Goal: Task Accomplishment & Management: Use online tool/utility

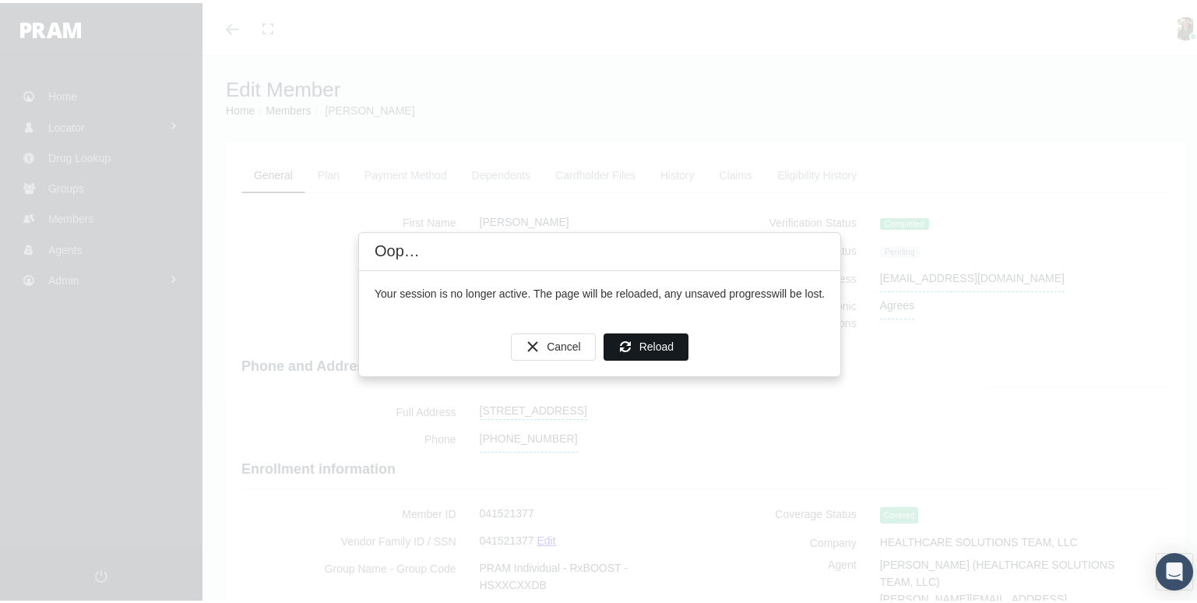
click at [666, 340] on span "Reload" at bounding box center [657, 343] width 34 height 12
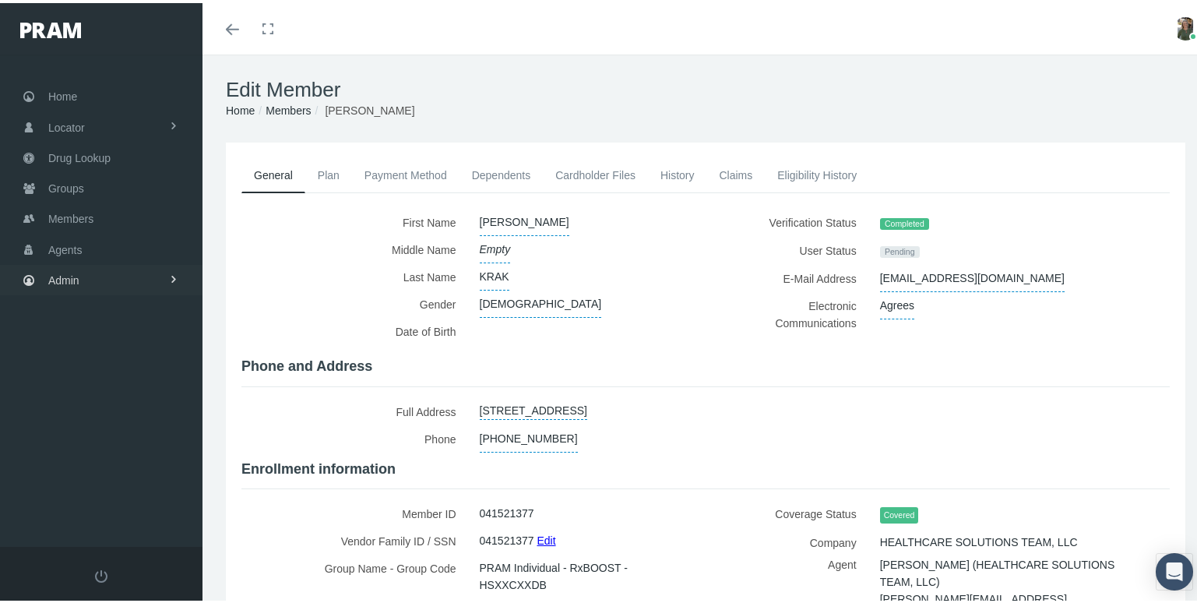
click at [83, 273] on link "Admin" at bounding box center [101, 277] width 203 height 30
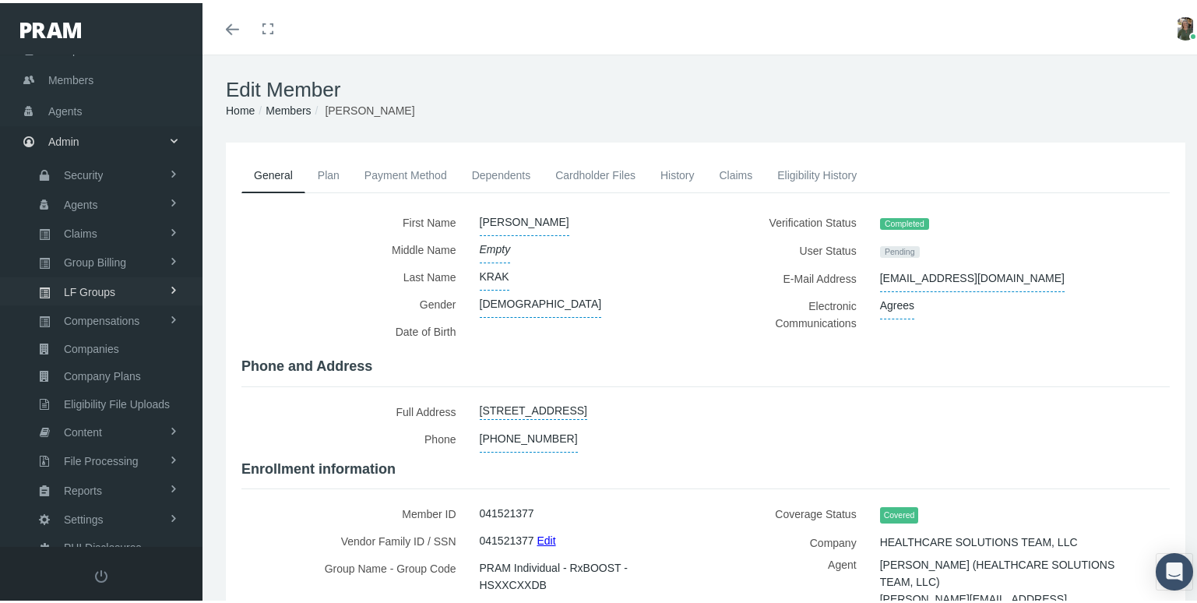
scroll to position [140, 0]
click at [117, 471] on link "Reports" at bounding box center [101, 484] width 203 height 27
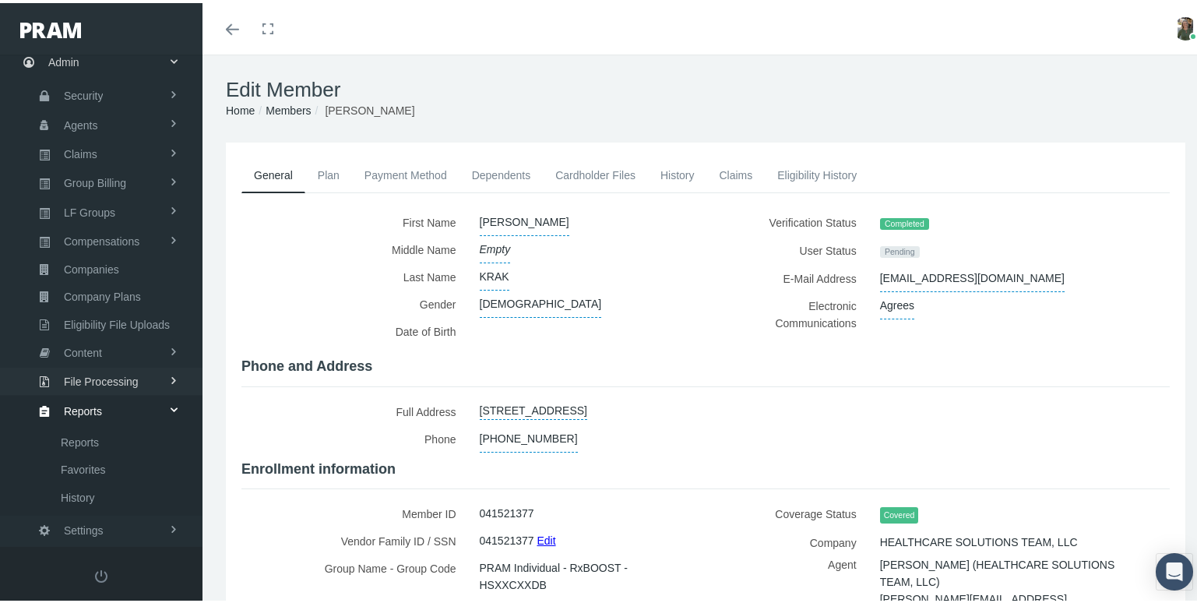
click at [135, 365] on span "File Processing" at bounding box center [101, 378] width 75 height 26
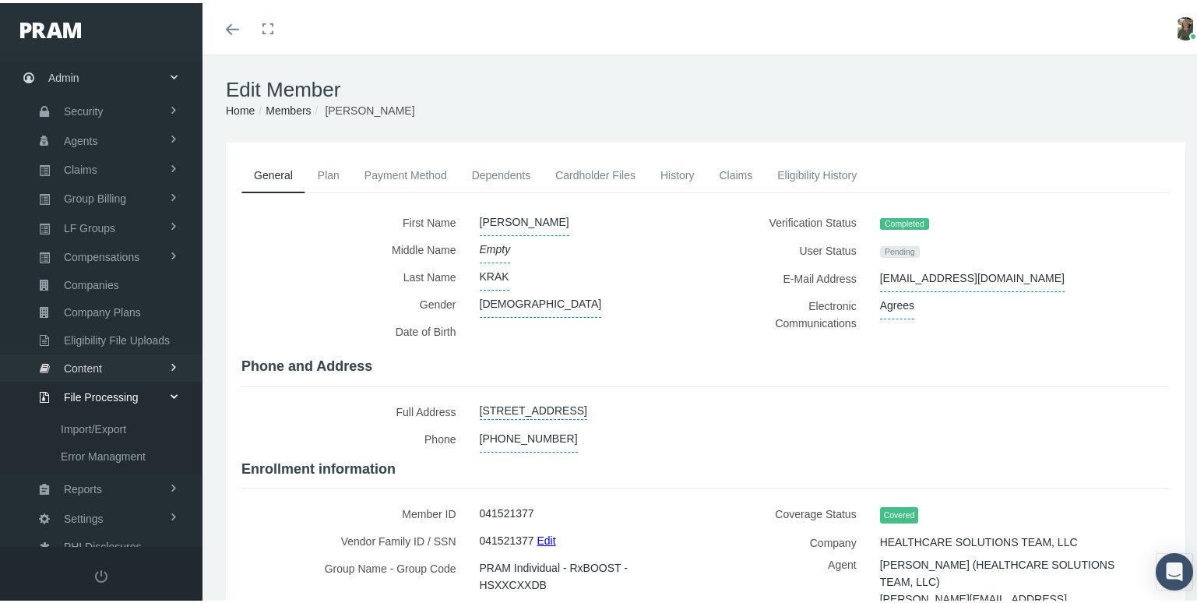
scroll to position [202, 0]
click at [125, 441] on span "Error Managment" at bounding box center [103, 454] width 85 height 26
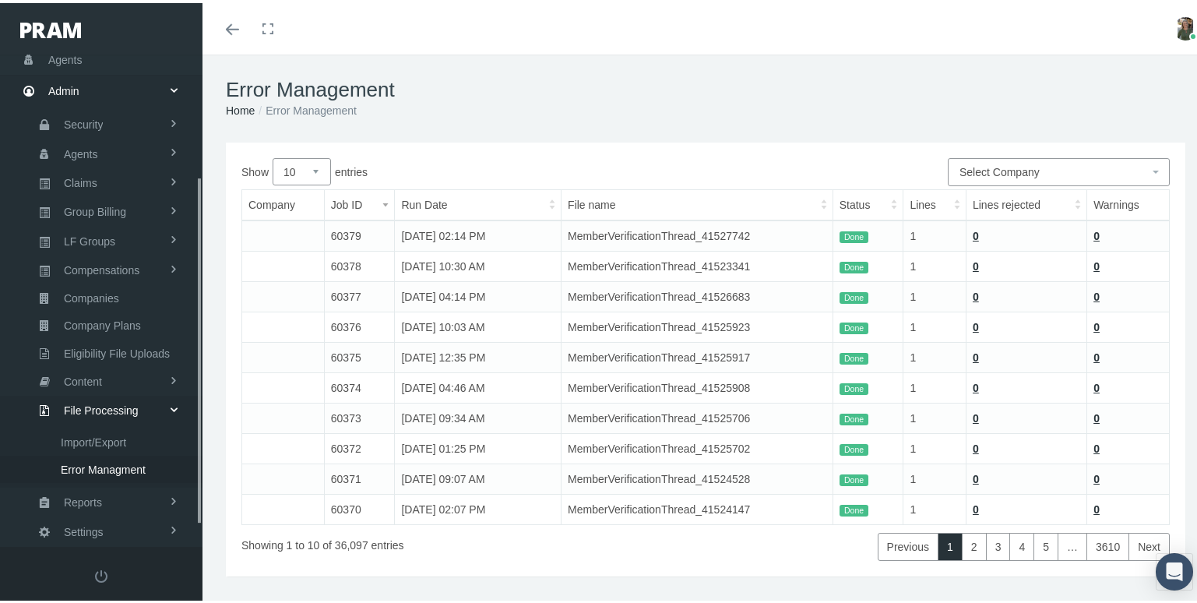
scroll to position [203, 0]
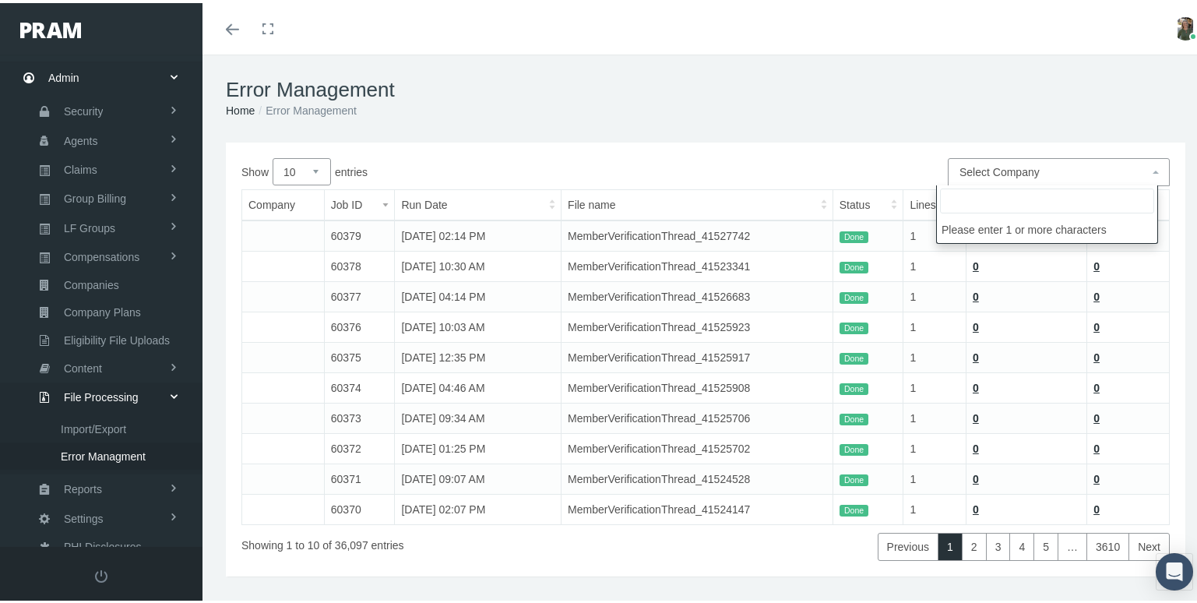
click at [1026, 160] on span "Select Company" at bounding box center [1054, 168] width 189 height 17
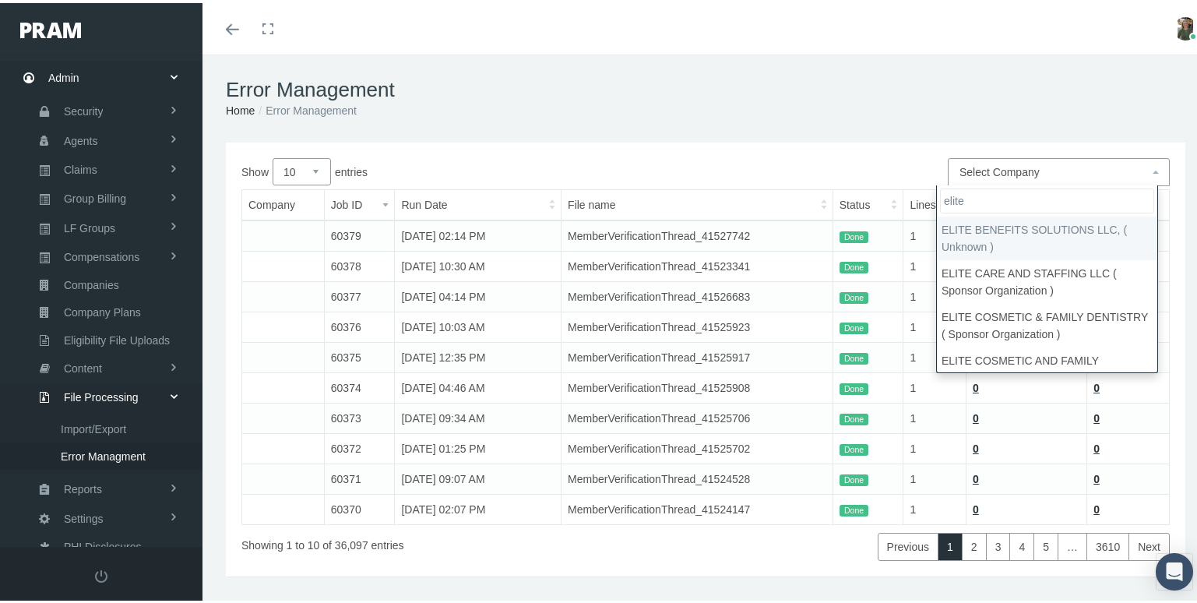
type input "elite"
select select "9184"
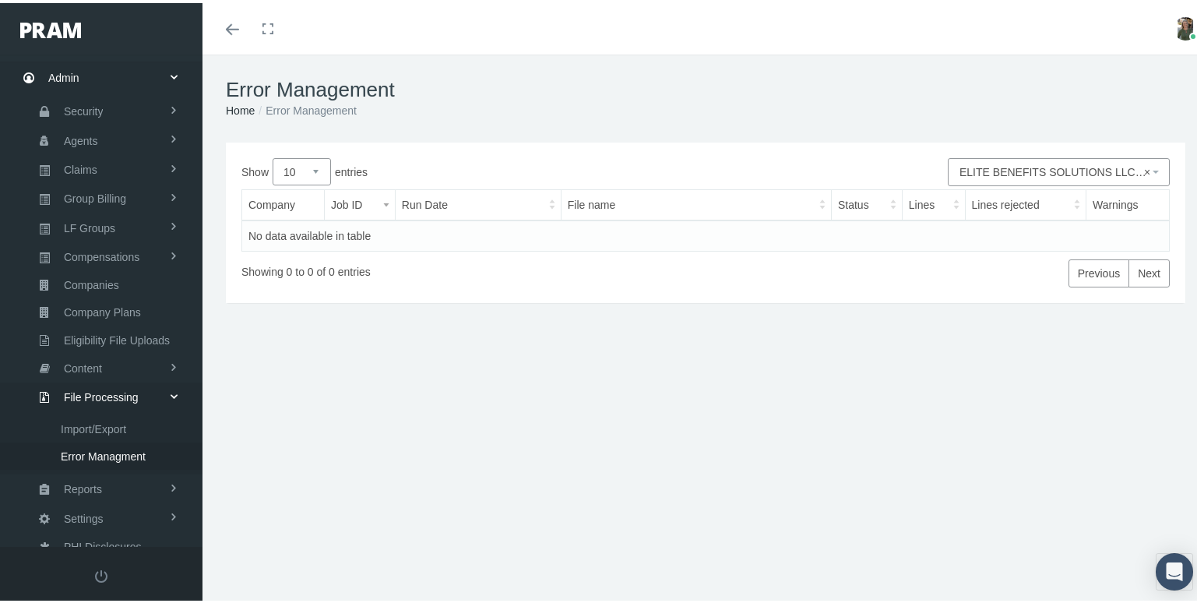
select select
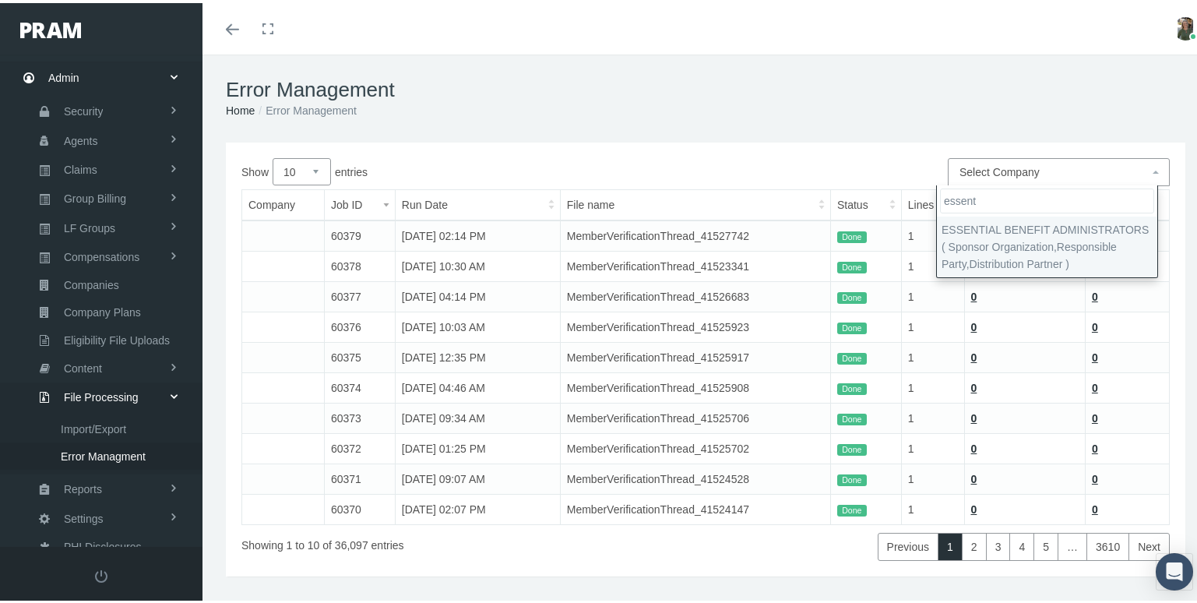
type input "essent"
select select "4826"
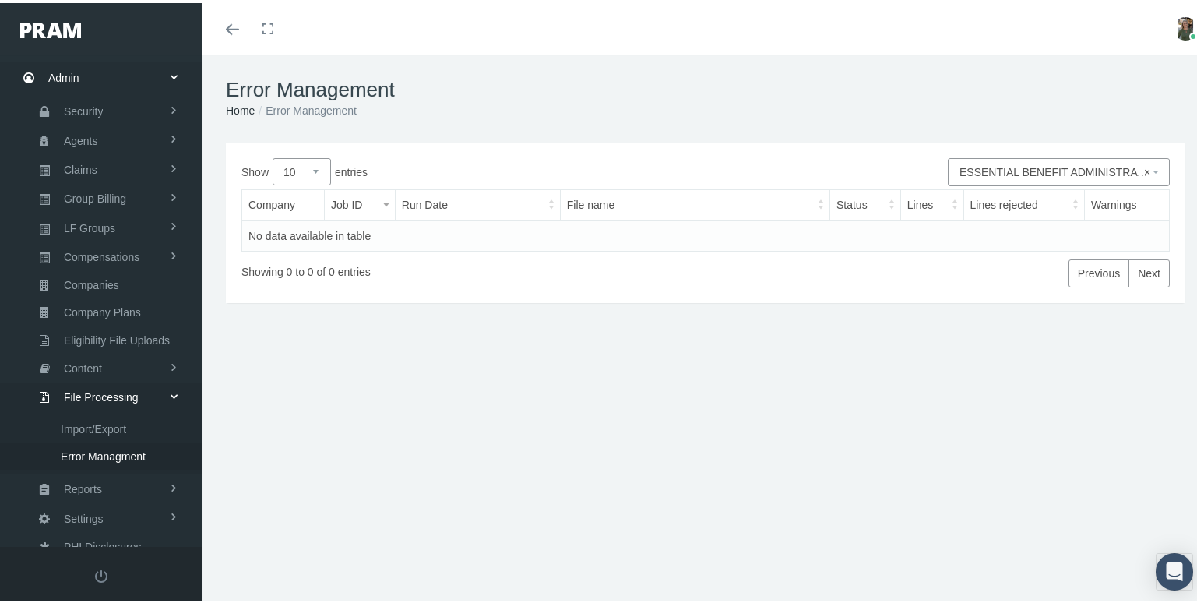
select select
